Goal: Transaction & Acquisition: Purchase product/service

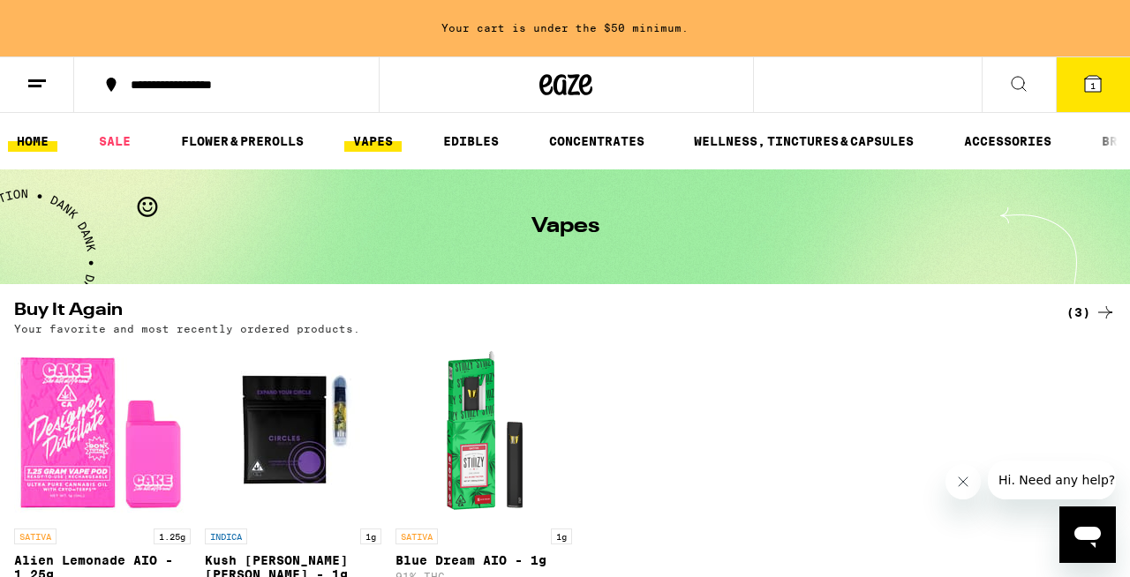
click at [53, 143] on link "HOME" at bounding box center [32, 141] width 49 height 21
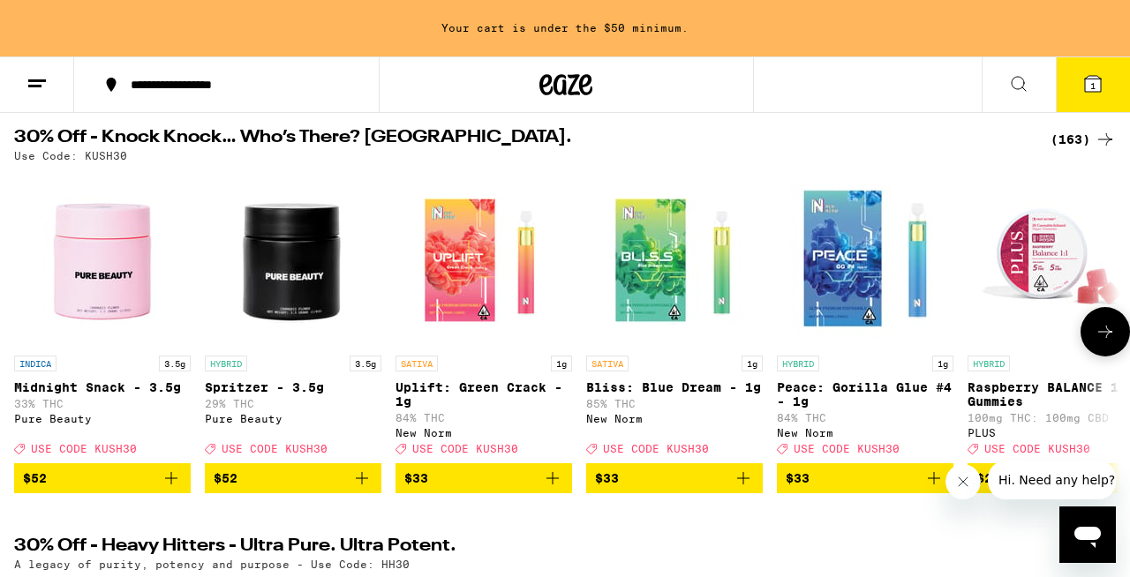
scroll to position [94, 0]
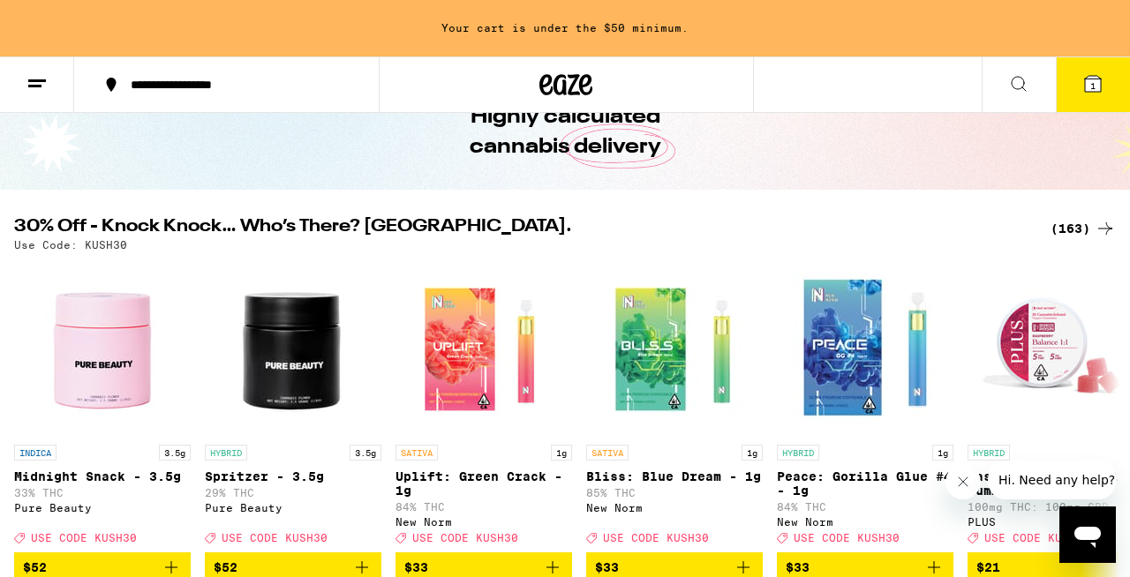
click at [1084, 228] on div "(163)" at bounding box center [1082, 228] width 65 height 21
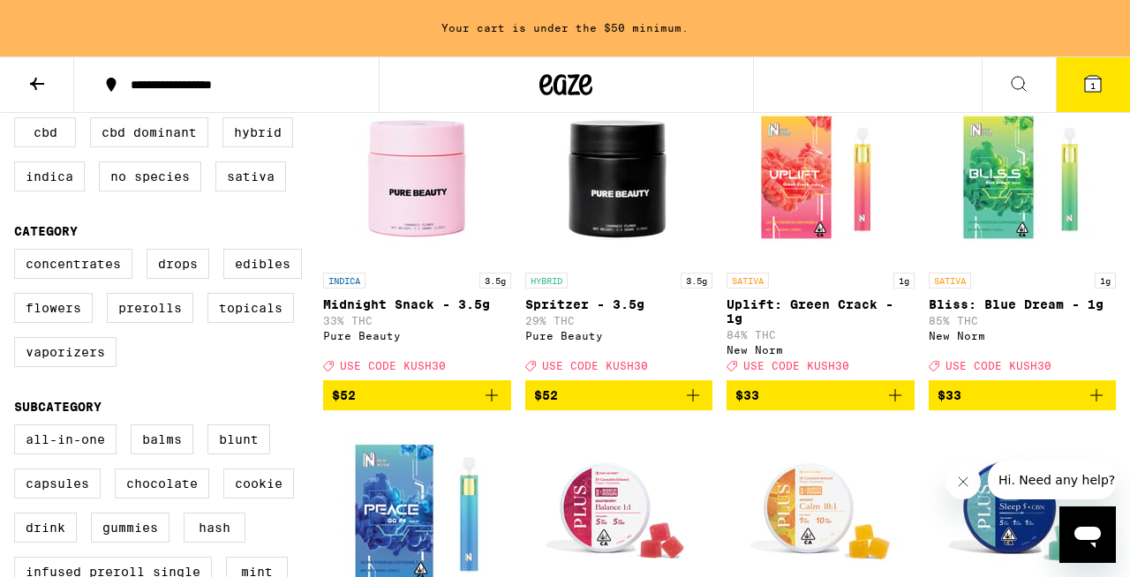
scroll to position [215, 0]
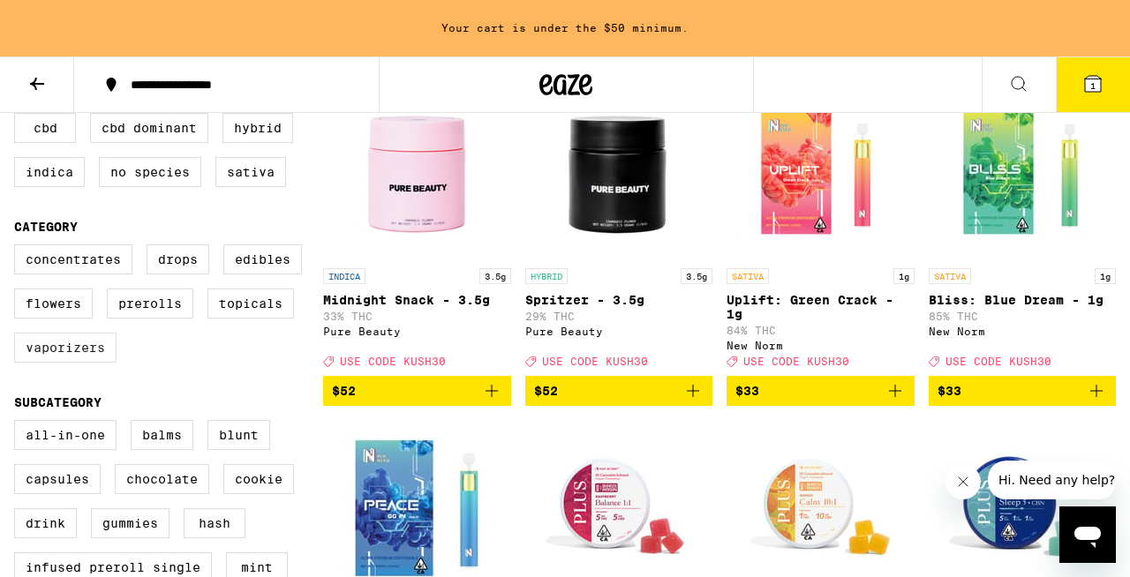
click at [109, 363] on label "Vaporizers" at bounding box center [65, 348] width 102 height 30
click at [19, 248] on input "Vaporizers" at bounding box center [18, 247] width 1 height 1
checkbox input "true"
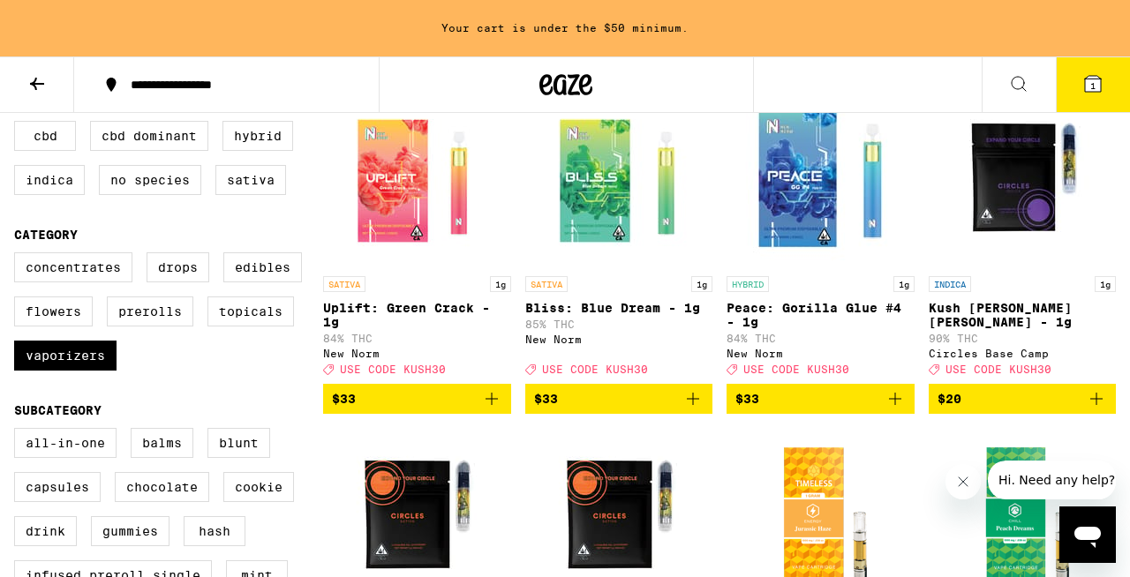
scroll to position [215, 0]
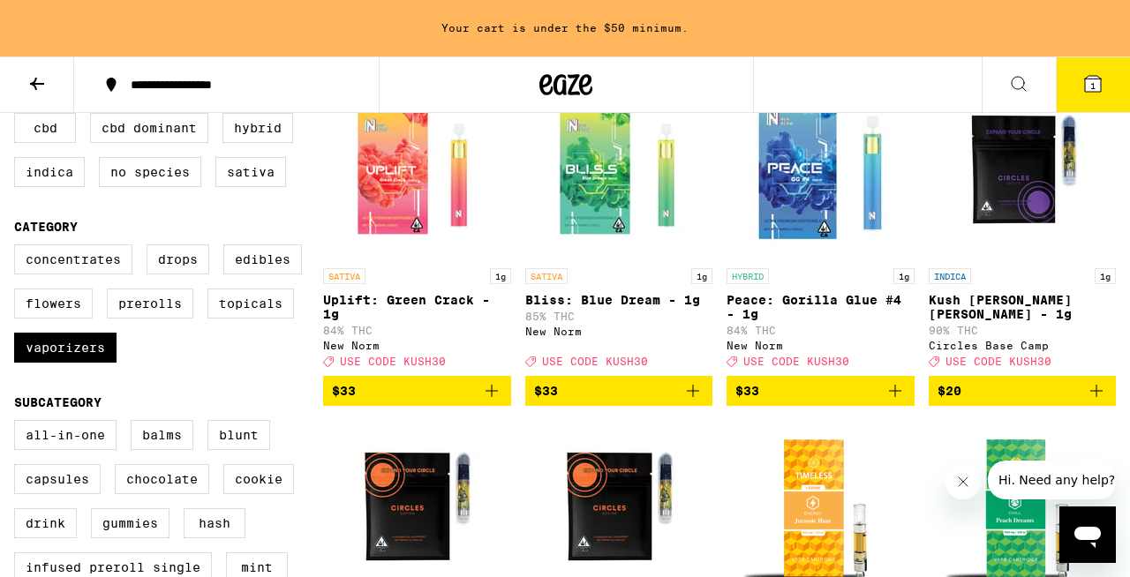
click at [695, 399] on icon "Add to bag" at bounding box center [692, 390] width 21 height 21
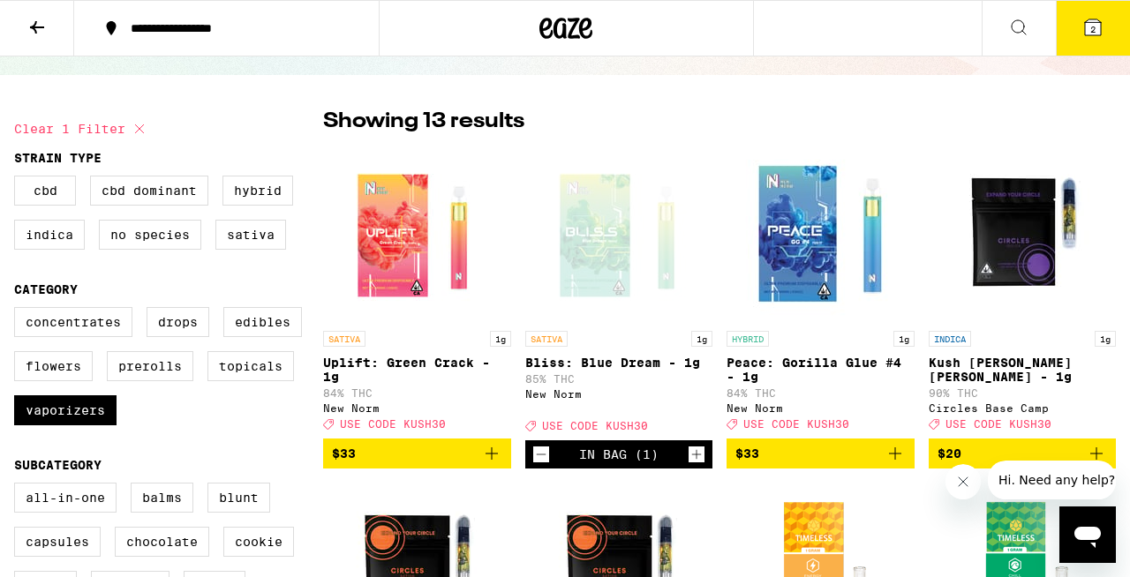
scroll to position [107, 0]
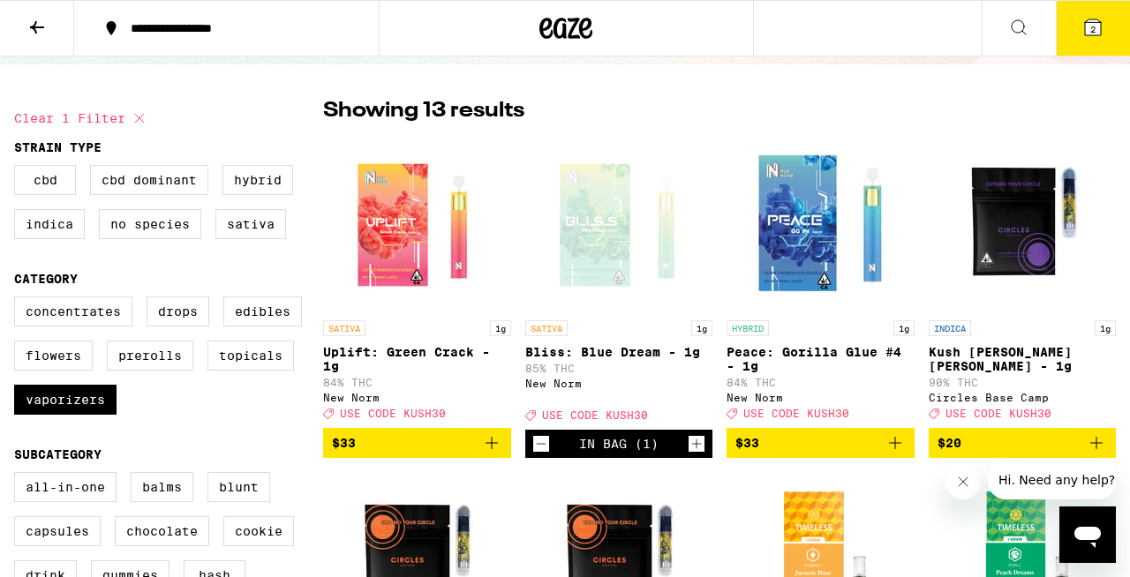
click at [486, 454] on icon "Add to bag" at bounding box center [491, 442] width 21 height 21
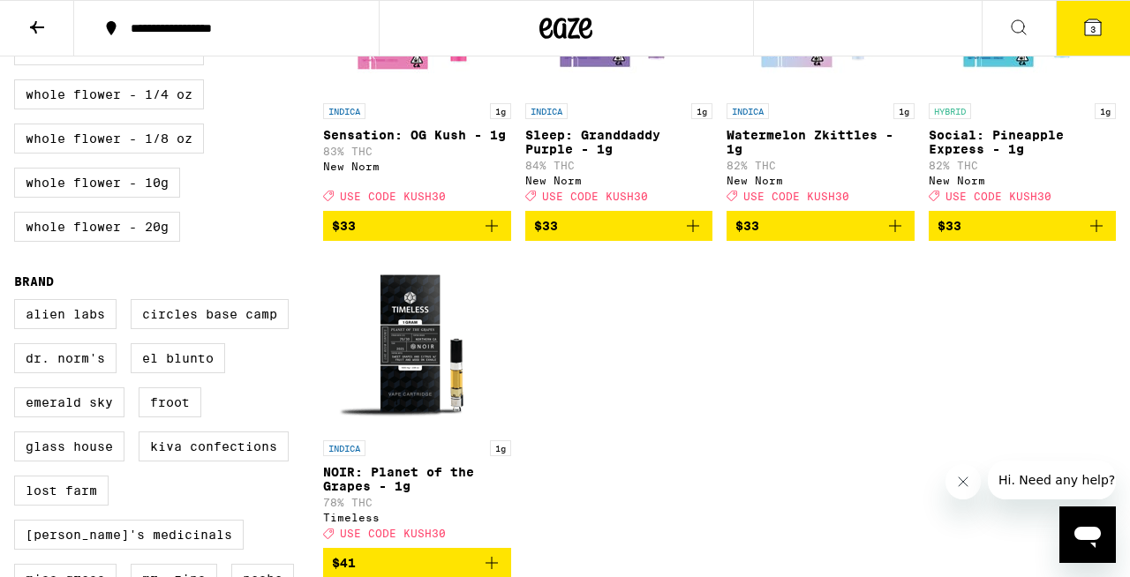
scroll to position [0, 0]
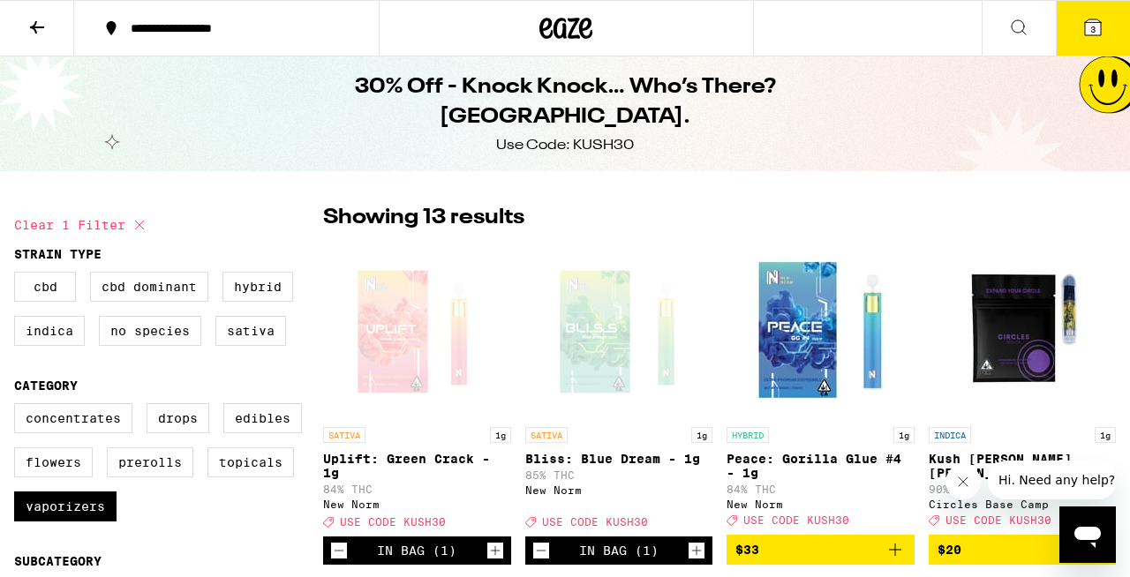
click at [1020, 46] on button at bounding box center [1018, 29] width 74 height 56
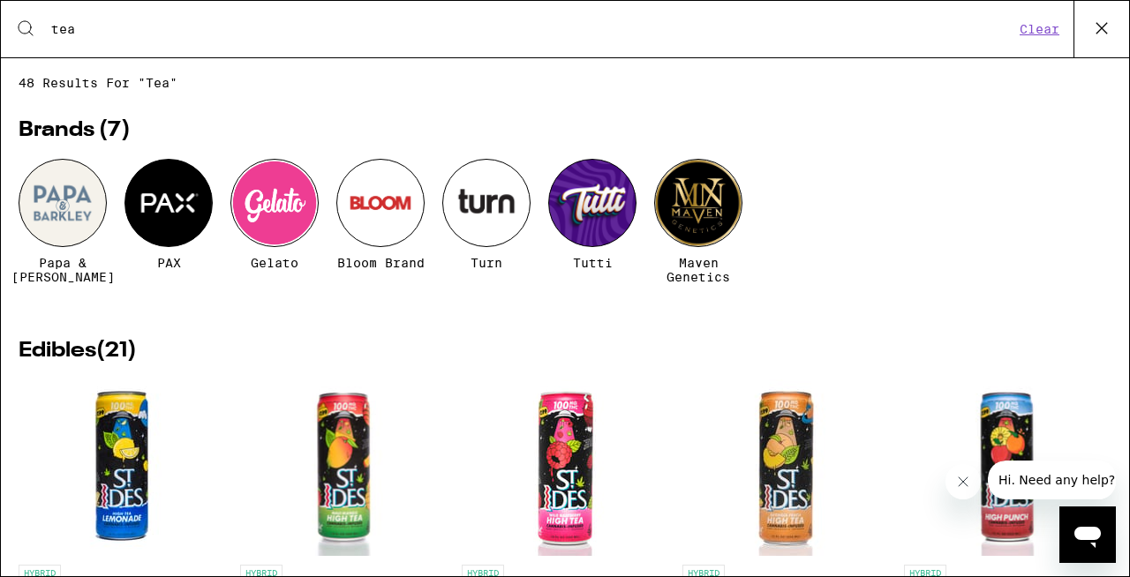
type input "tea"
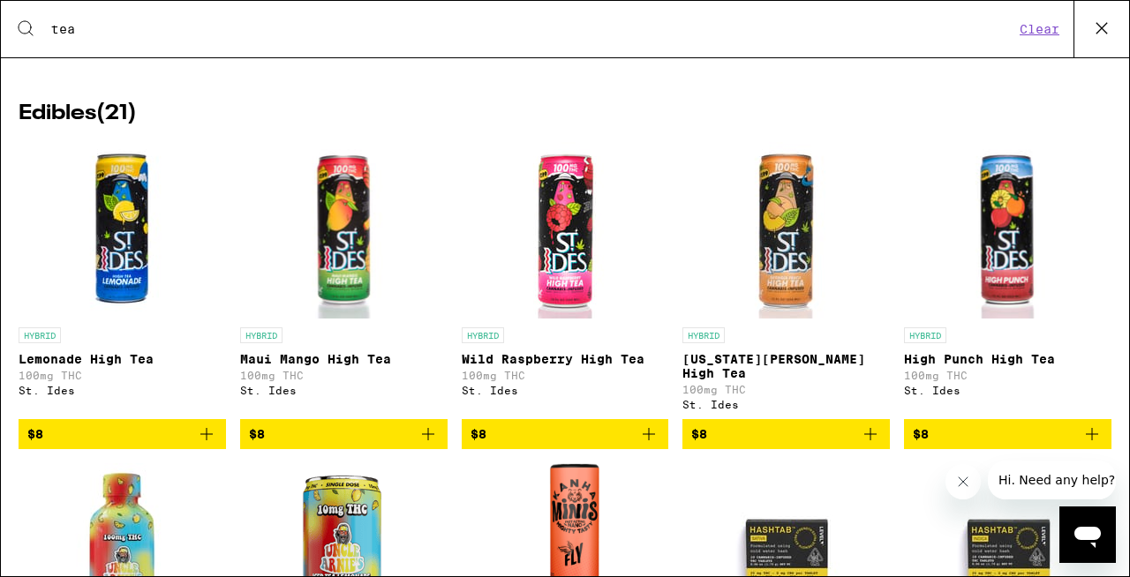
scroll to position [241, 0]
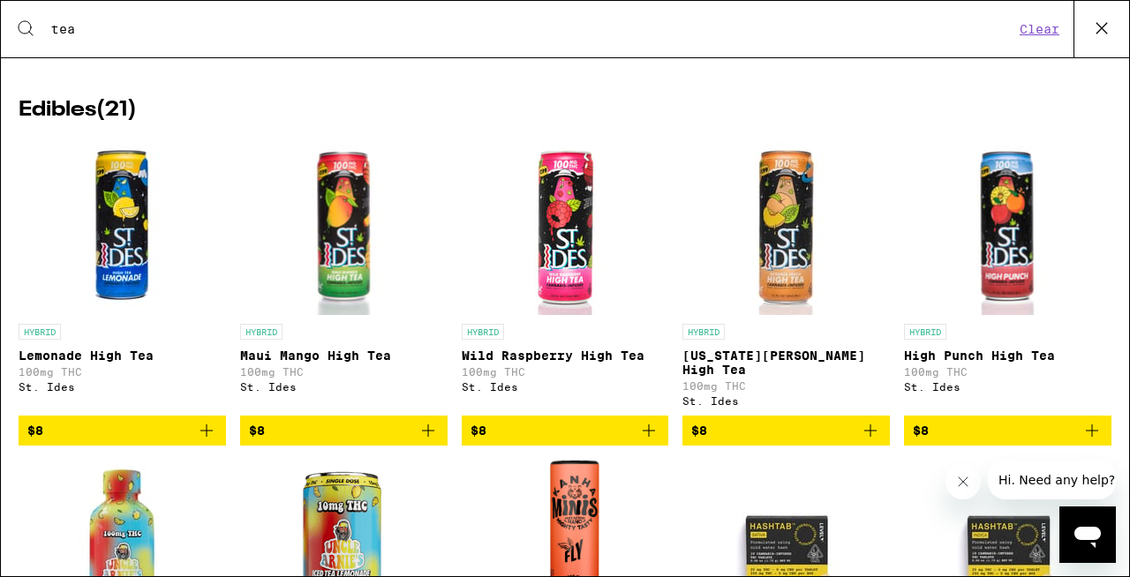
click at [428, 437] on icon "Add to bag" at bounding box center [427, 430] width 21 height 21
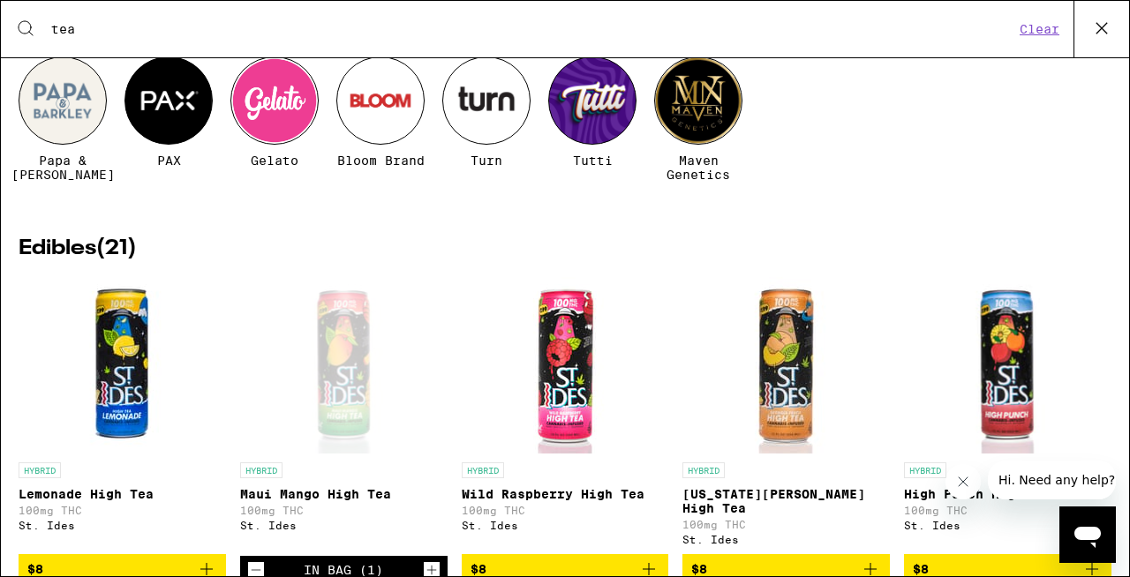
scroll to position [0, 0]
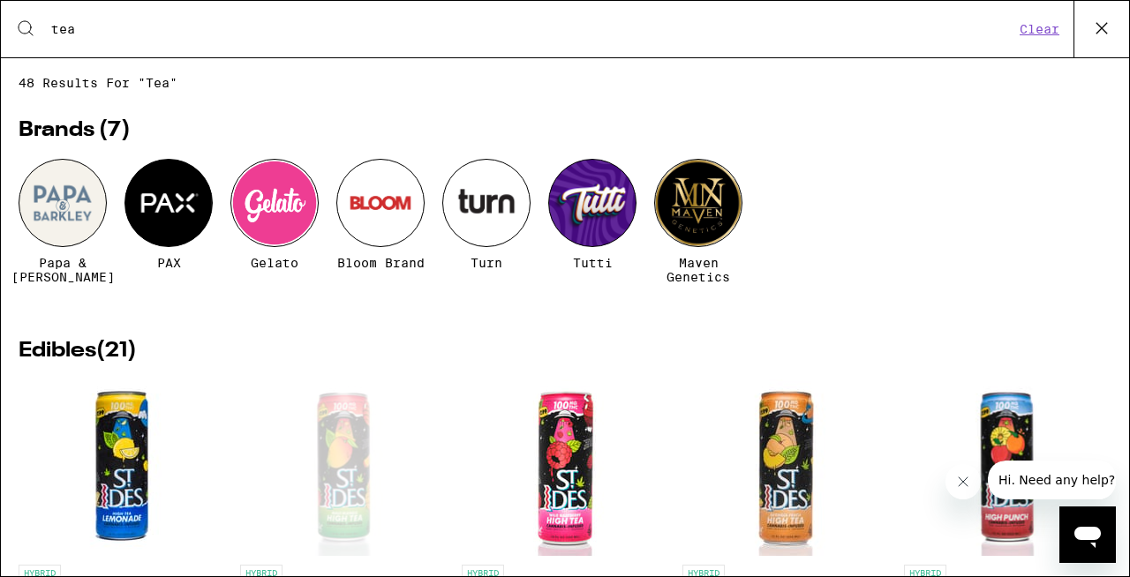
checkbox input "false"
click at [1020, 33] on button "Clear" at bounding box center [1039, 29] width 50 height 16
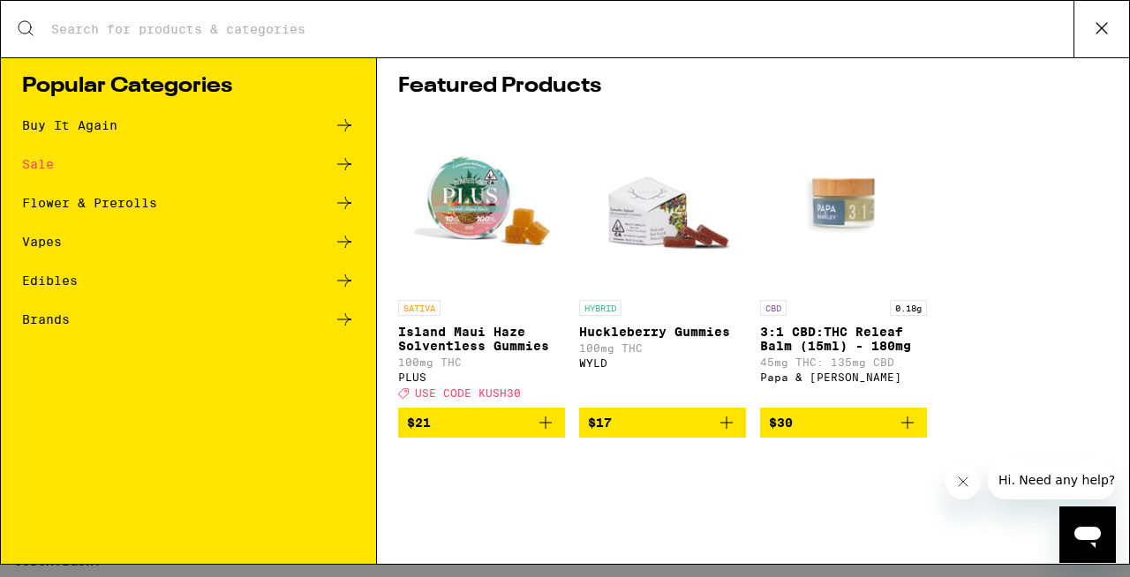
click at [1098, 24] on icon at bounding box center [1101, 28] width 11 height 11
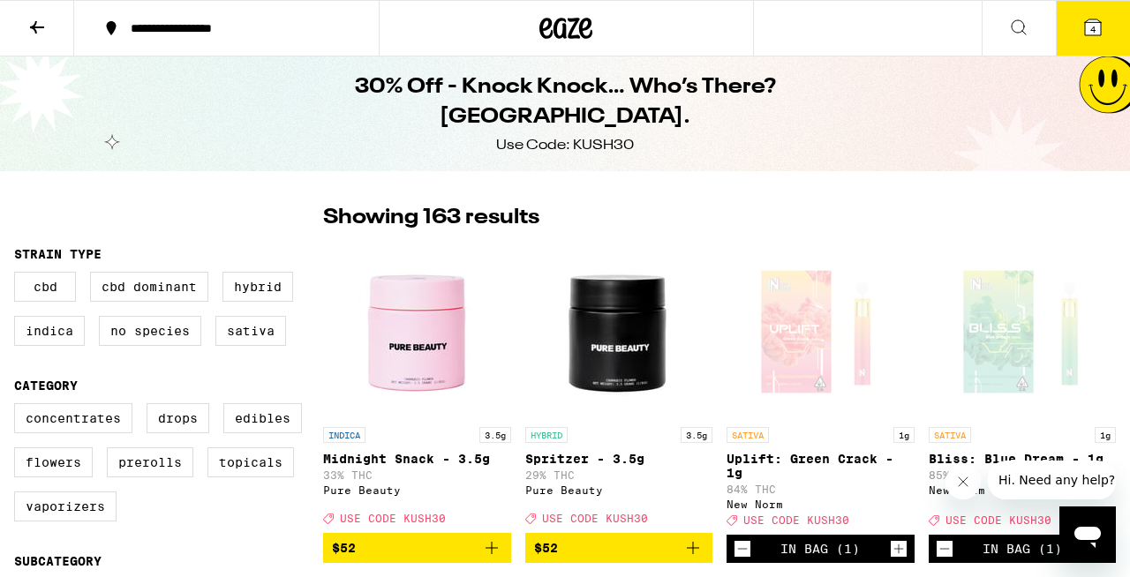
click at [1103, 30] on button "4" at bounding box center [1093, 28] width 74 height 55
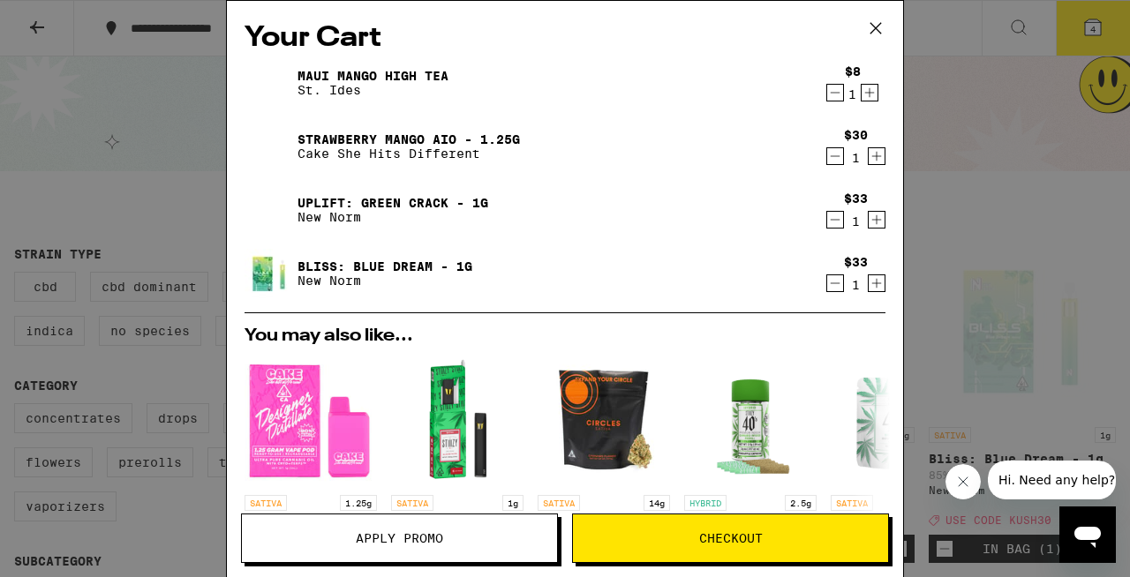
click at [838, 163] on icon "Decrement" at bounding box center [835, 156] width 16 height 21
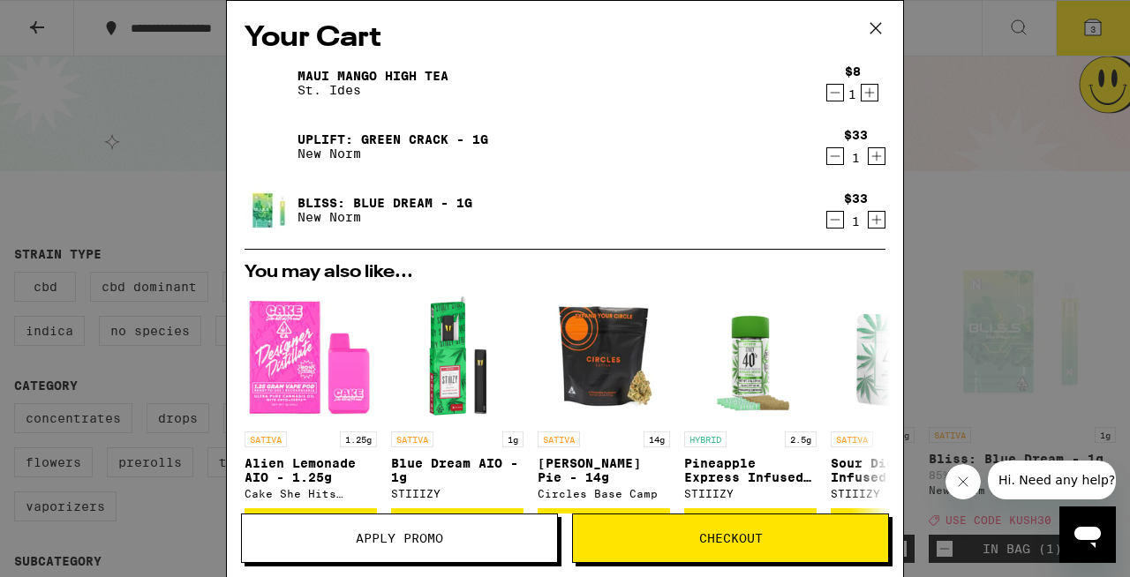
click at [870, 94] on icon "Increment" at bounding box center [870, 93] width 10 height 10
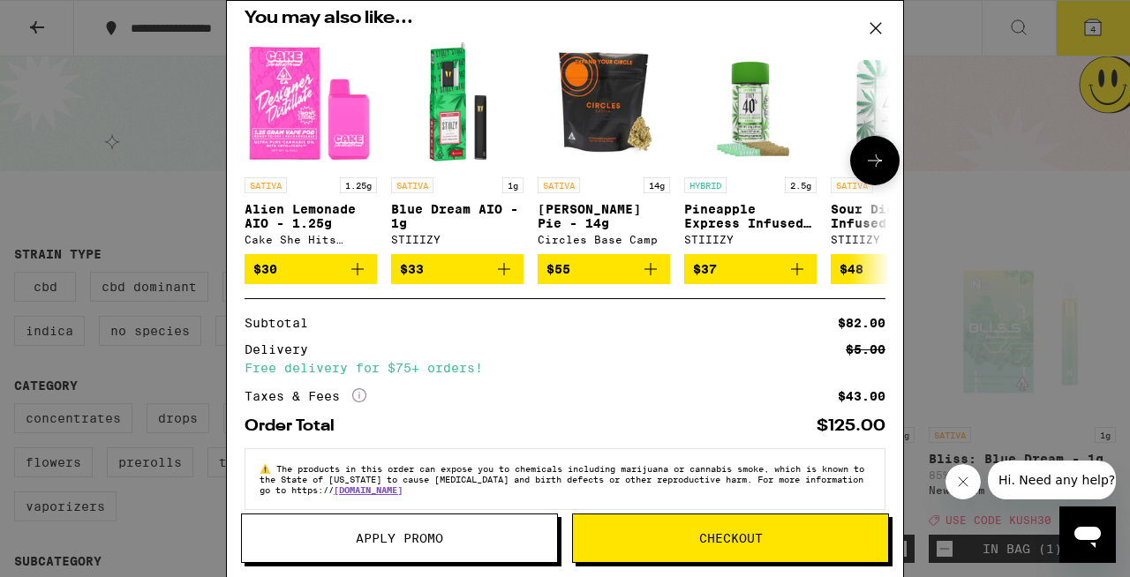
scroll to position [282, 0]
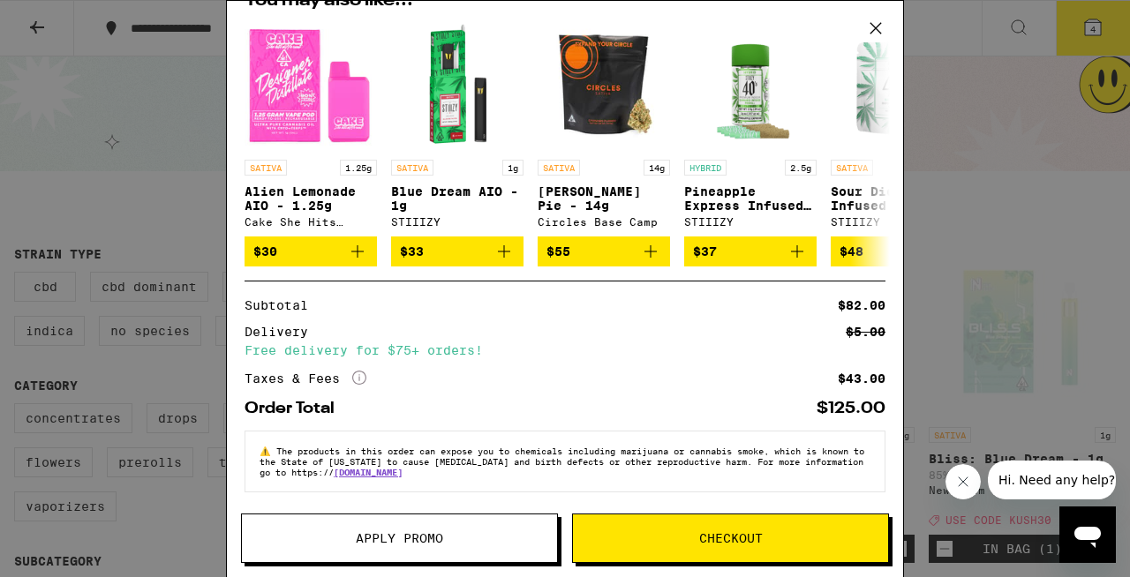
click at [361, 532] on span "Apply Promo" at bounding box center [399, 538] width 87 height 12
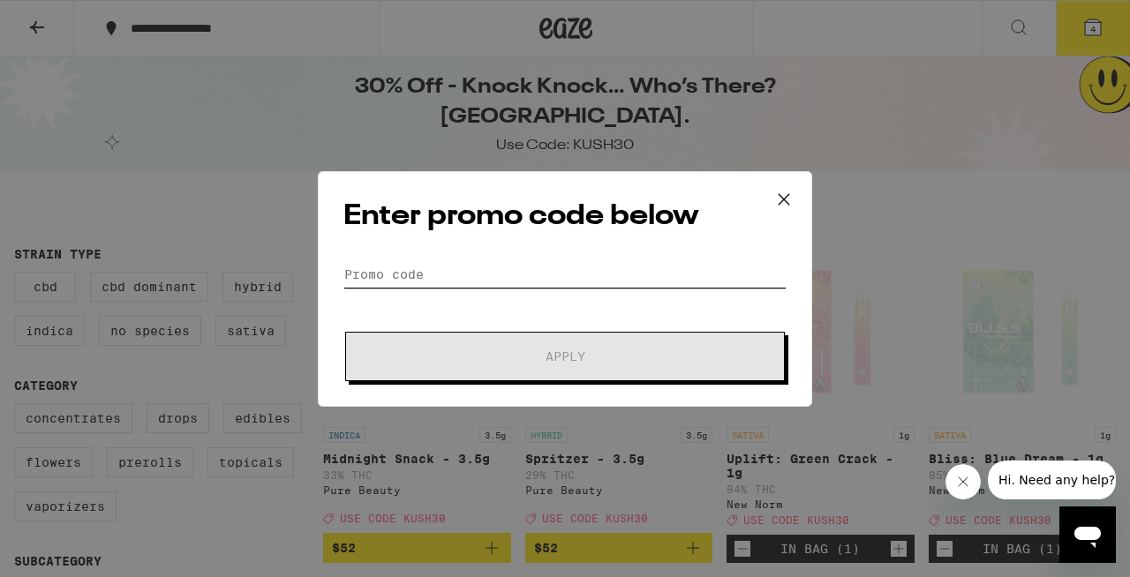
click at [447, 274] on input "Promo Code" at bounding box center [564, 274] width 443 height 26
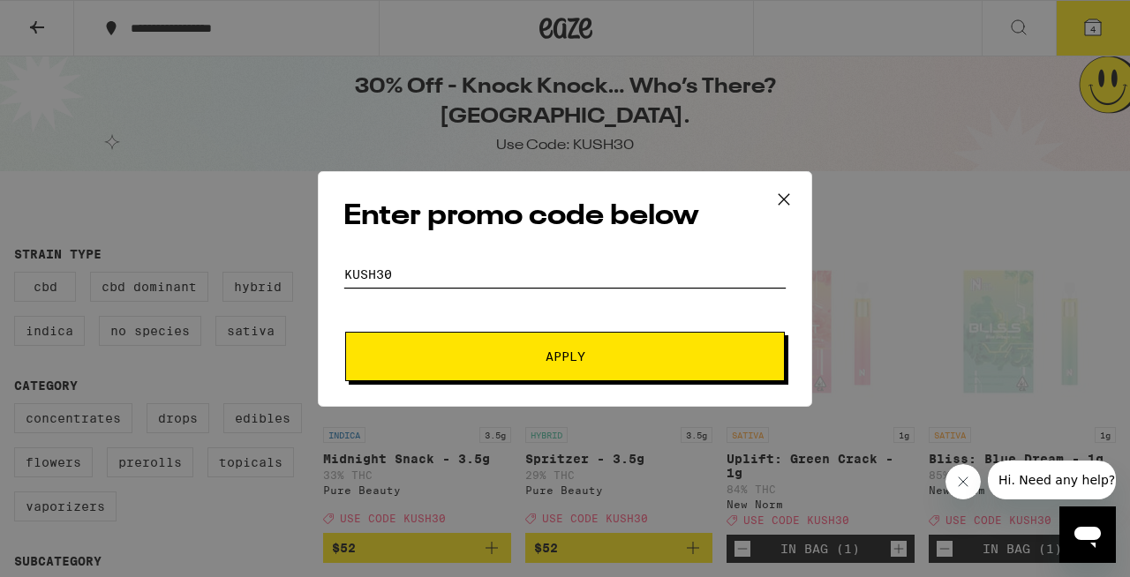
type input "kush30"
click at [653, 342] on button "Apply" at bounding box center [565, 356] width 440 height 49
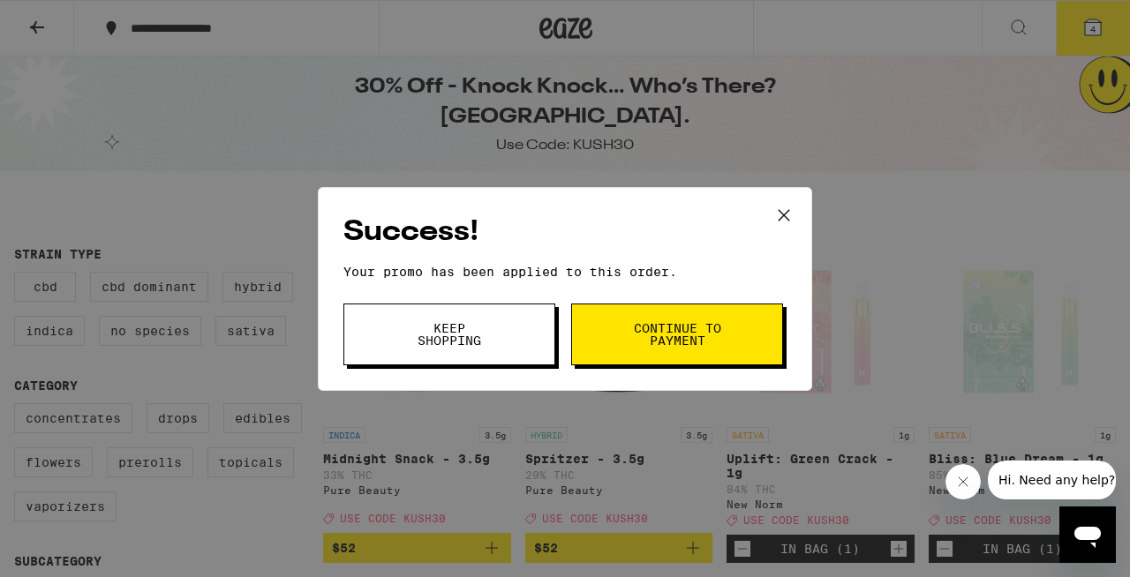
click at [782, 206] on icon at bounding box center [783, 215] width 26 height 26
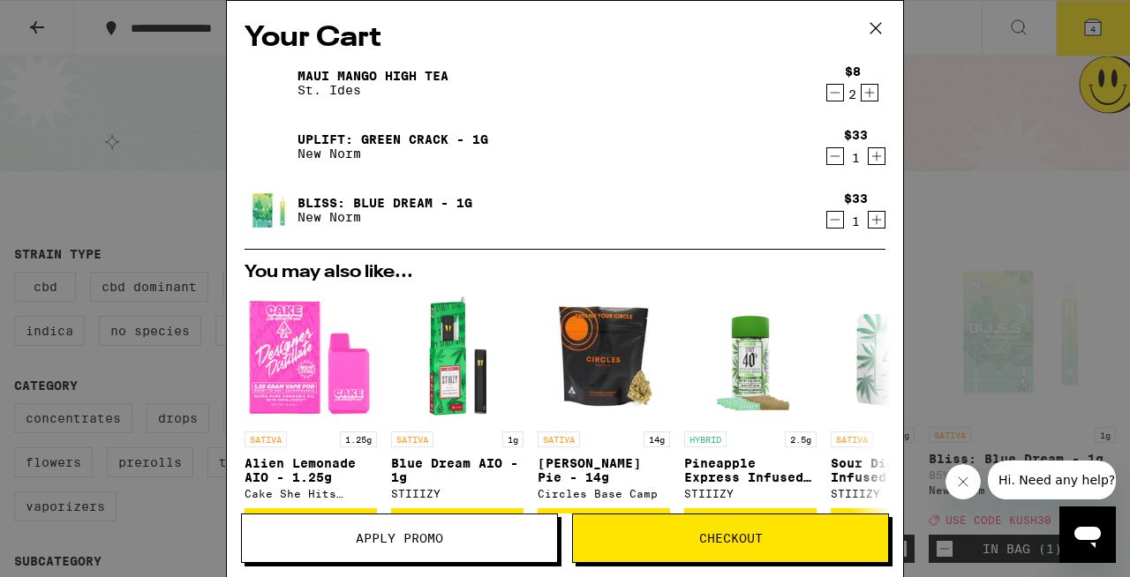
click at [833, 99] on icon "Decrement" at bounding box center [835, 92] width 16 height 21
click at [871, 96] on icon "Increment" at bounding box center [869, 92] width 16 height 21
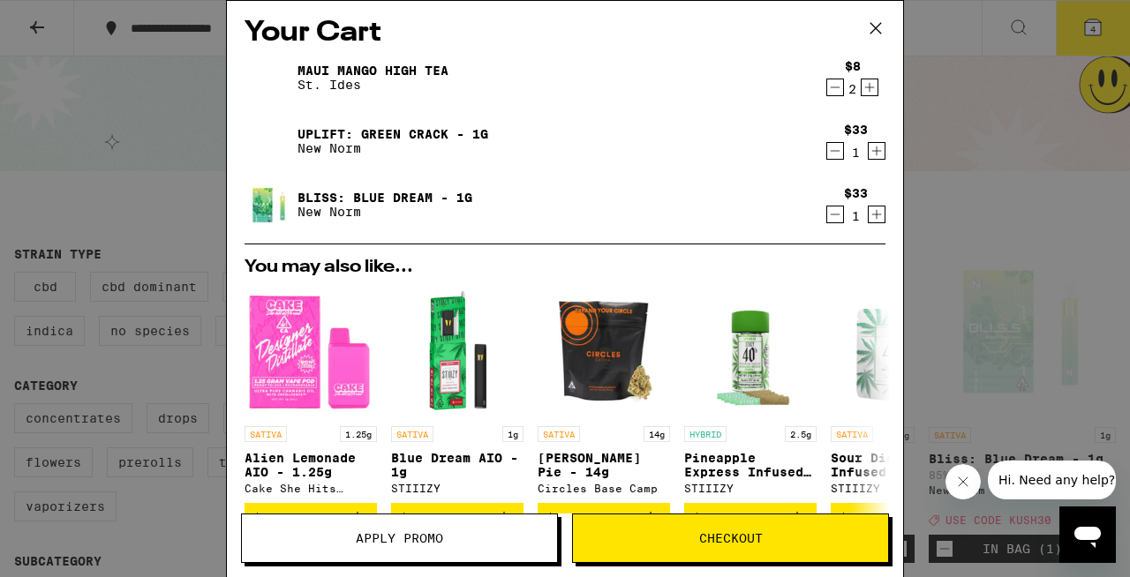
scroll to position [309, 0]
click at [838, 84] on icon "Decrement" at bounding box center [835, 87] width 16 height 21
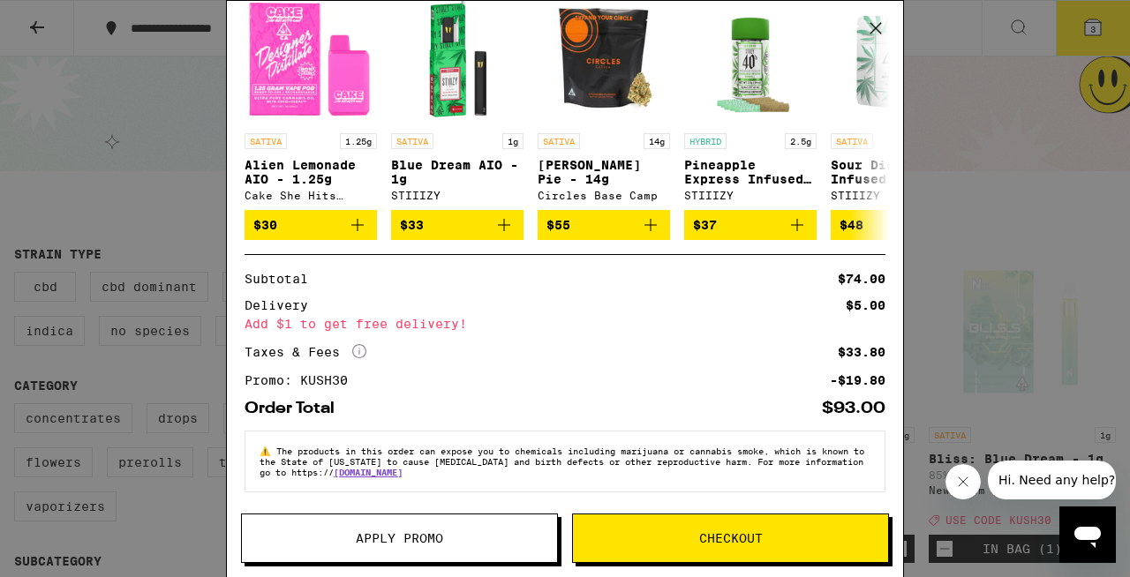
click at [725, 546] on button "Checkout" at bounding box center [730, 538] width 317 height 49
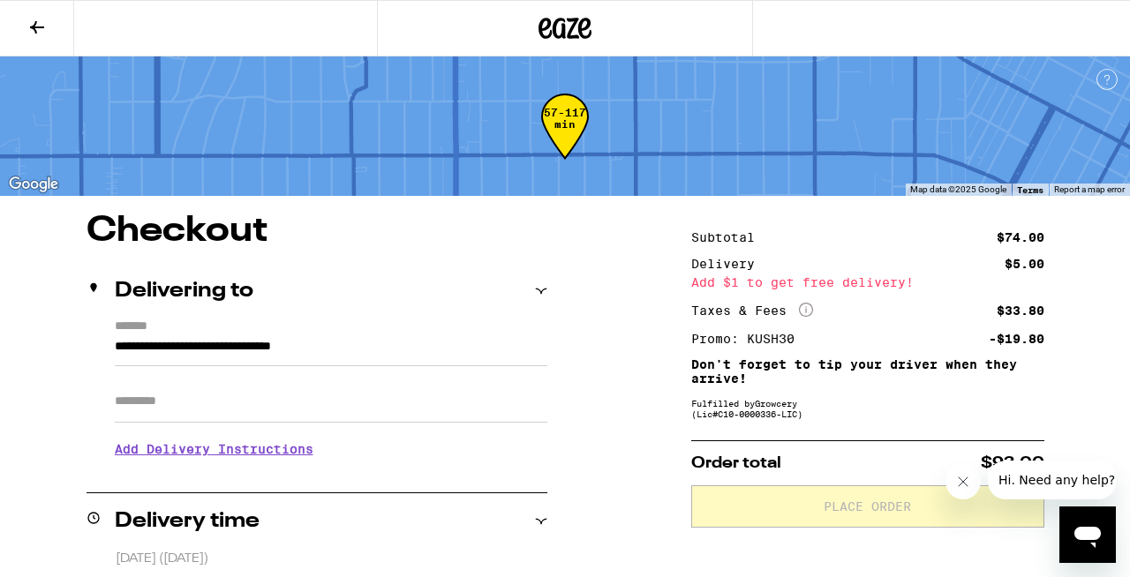
click at [192, 419] on input "Apt/Suite" at bounding box center [331, 401] width 432 height 42
type input "*****"
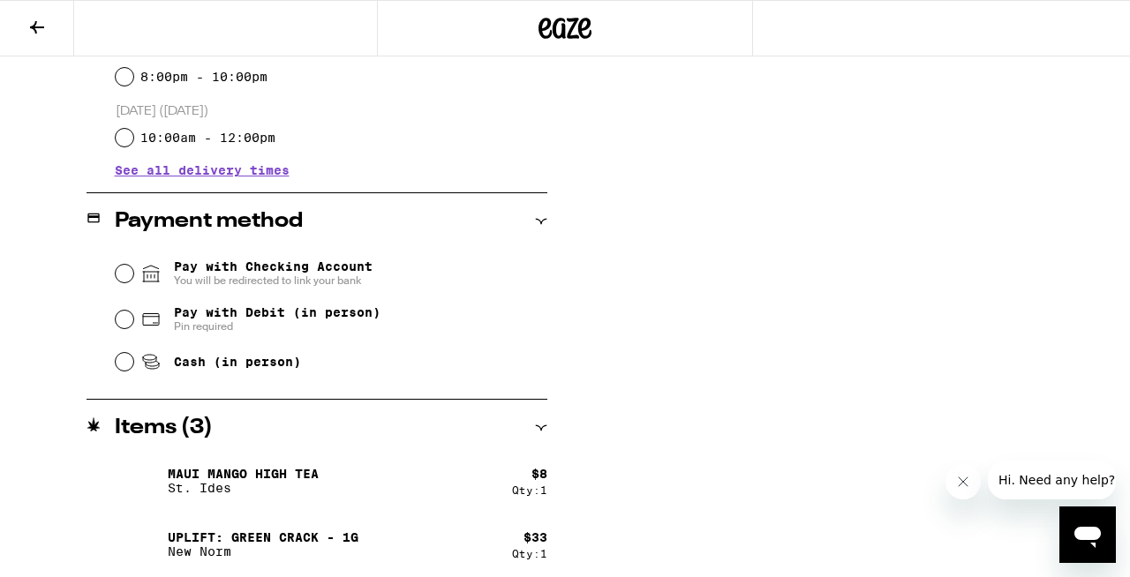
scroll to position [642, 0]
click at [252, 326] on span "Pin required" at bounding box center [277, 326] width 207 height 14
click at [133, 326] on input "Pay with Debit (in person) Pin required" at bounding box center [125, 319] width 18 height 18
radio input "true"
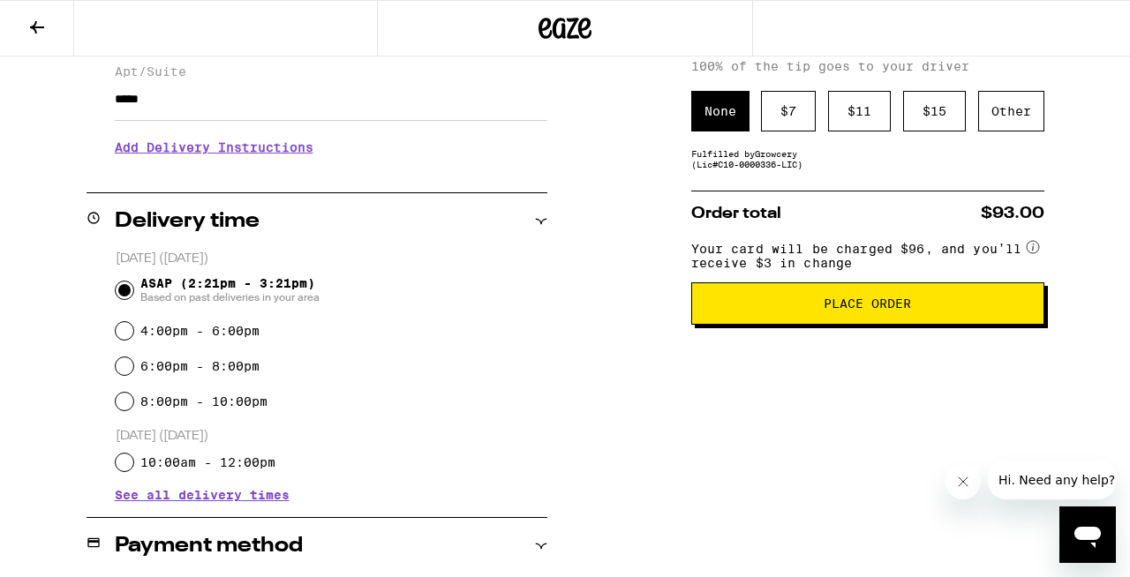
scroll to position [325, 0]
